Goal: Check status: Check status

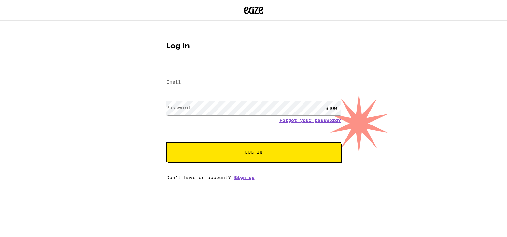
type input "[EMAIL_ADDRESS][DOMAIN_NAME]"
click at [235, 151] on span "Log In" at bounding box center [254, 152] width 122 height 5
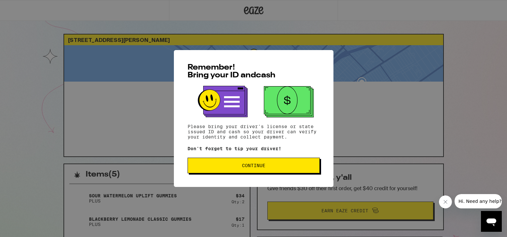
click at [257, 168] on span "Continue" at bounding box center [253, 165] width 23 height 5
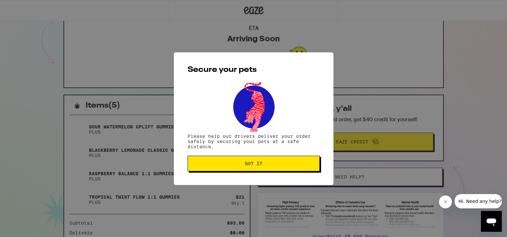
scroll to position [95, 0]
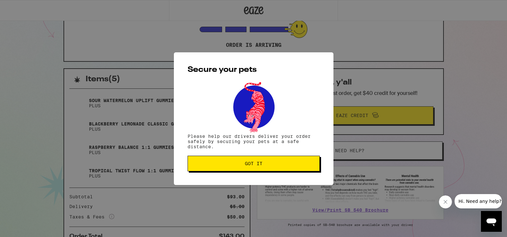
click at [253, 168] on button "Got it" at bounding box center [253, 164] width 132 height 16
